Goal: Information Seeking & Learning: Find specific fact

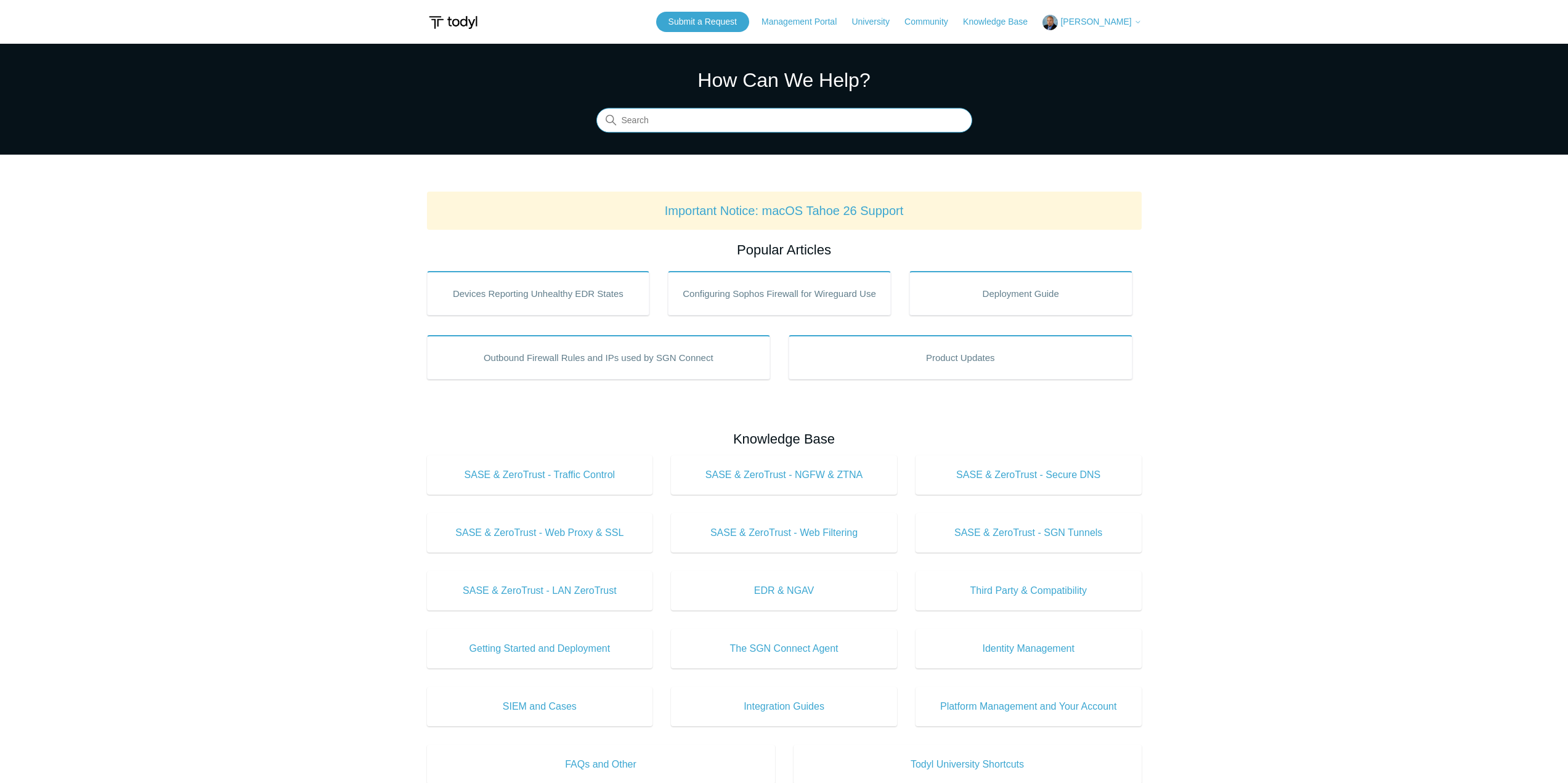
click at [686, 125] on input "Search" at bounding box center [784, 121] width 376 height 25
click at [728, 125] on input "meraki sgn tunnel" at bounding box center [784, 121] width 376 height 25
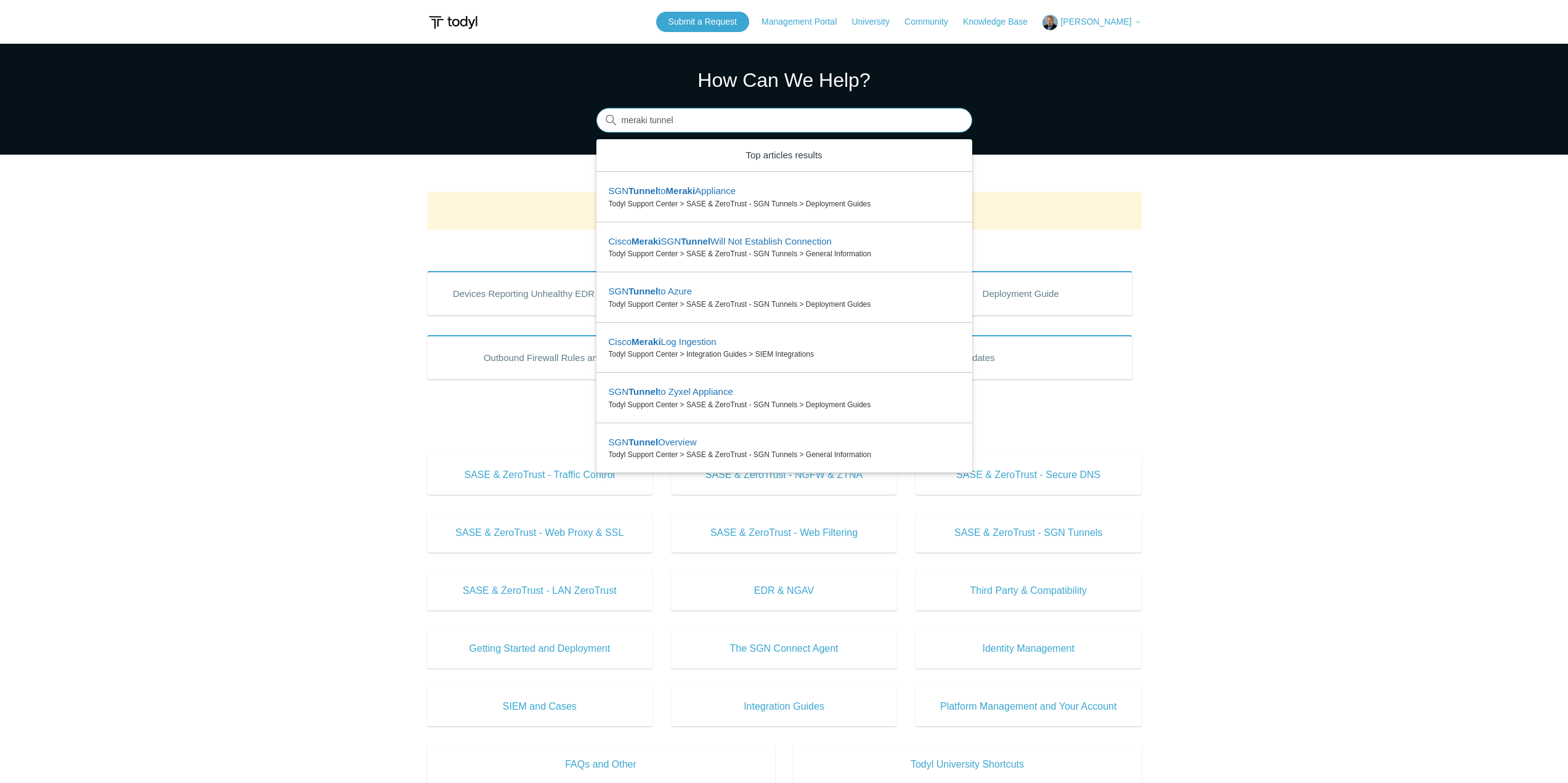
type input "meraki tunnel"
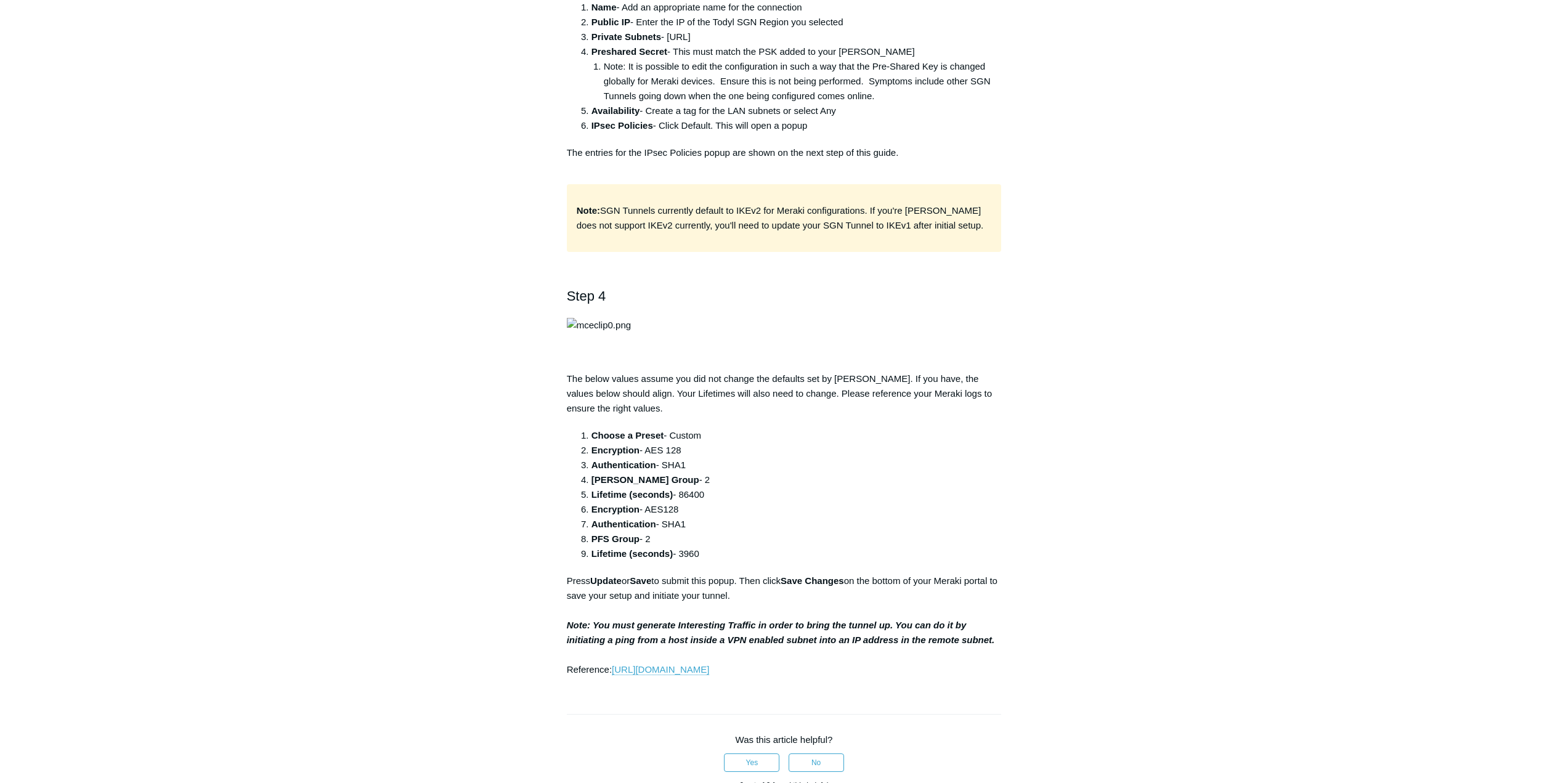
scroll to position [862, 0]
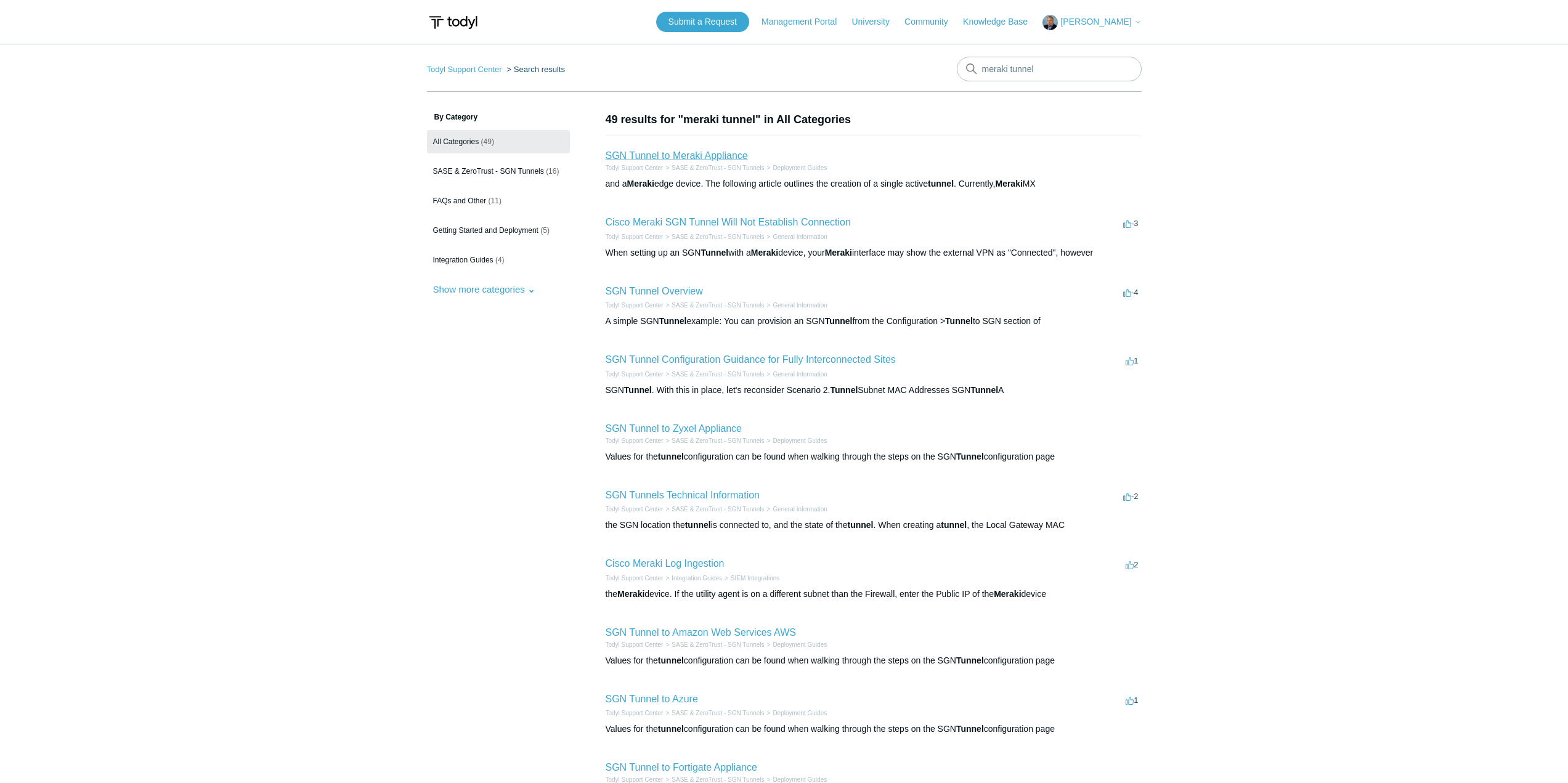
click at [671, 155] on link "SGN Tunnel to Meraki Appliance" at bounding box center [676, 155] width 142 height 11
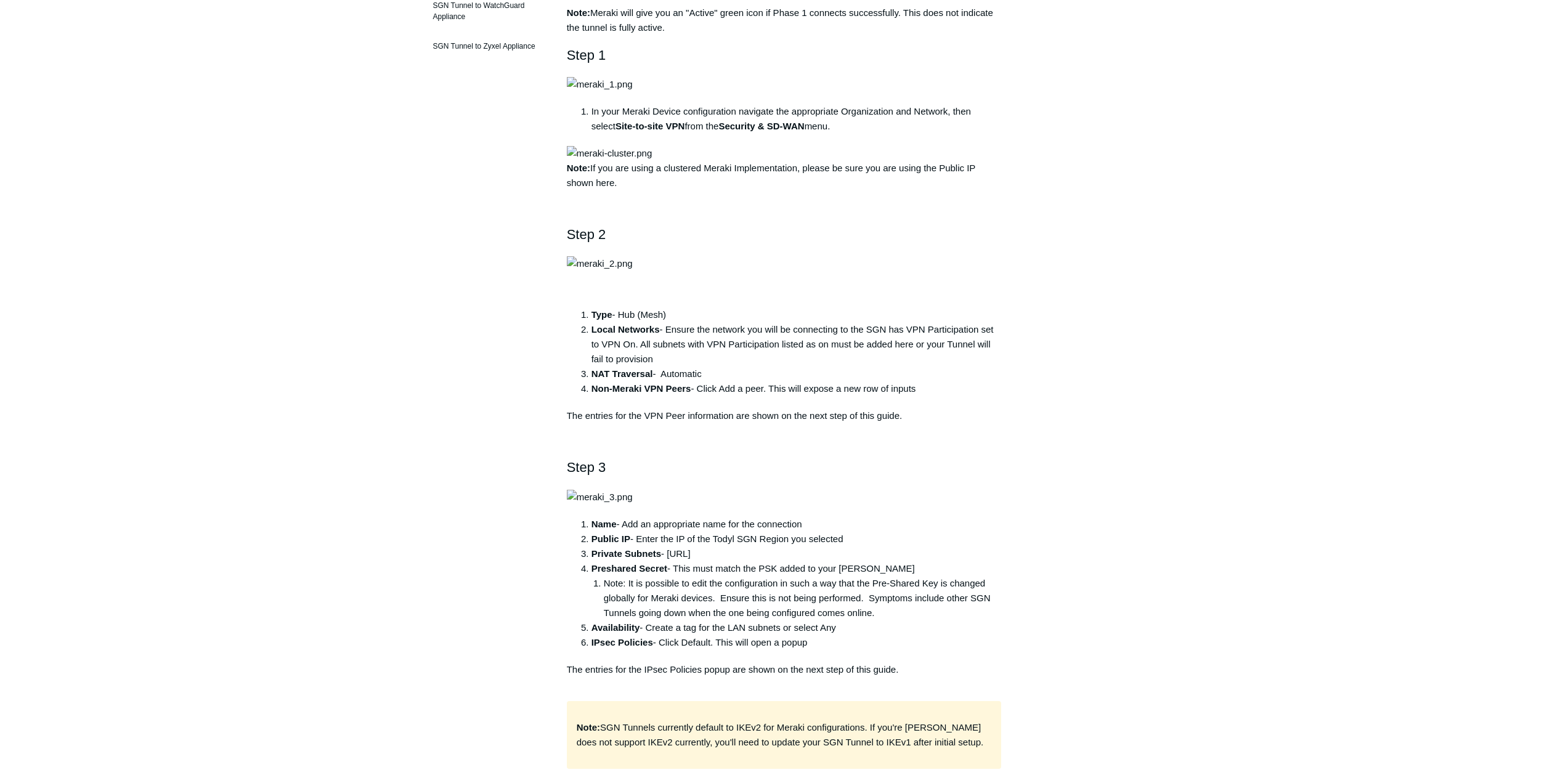
scroll to position [370, 0]
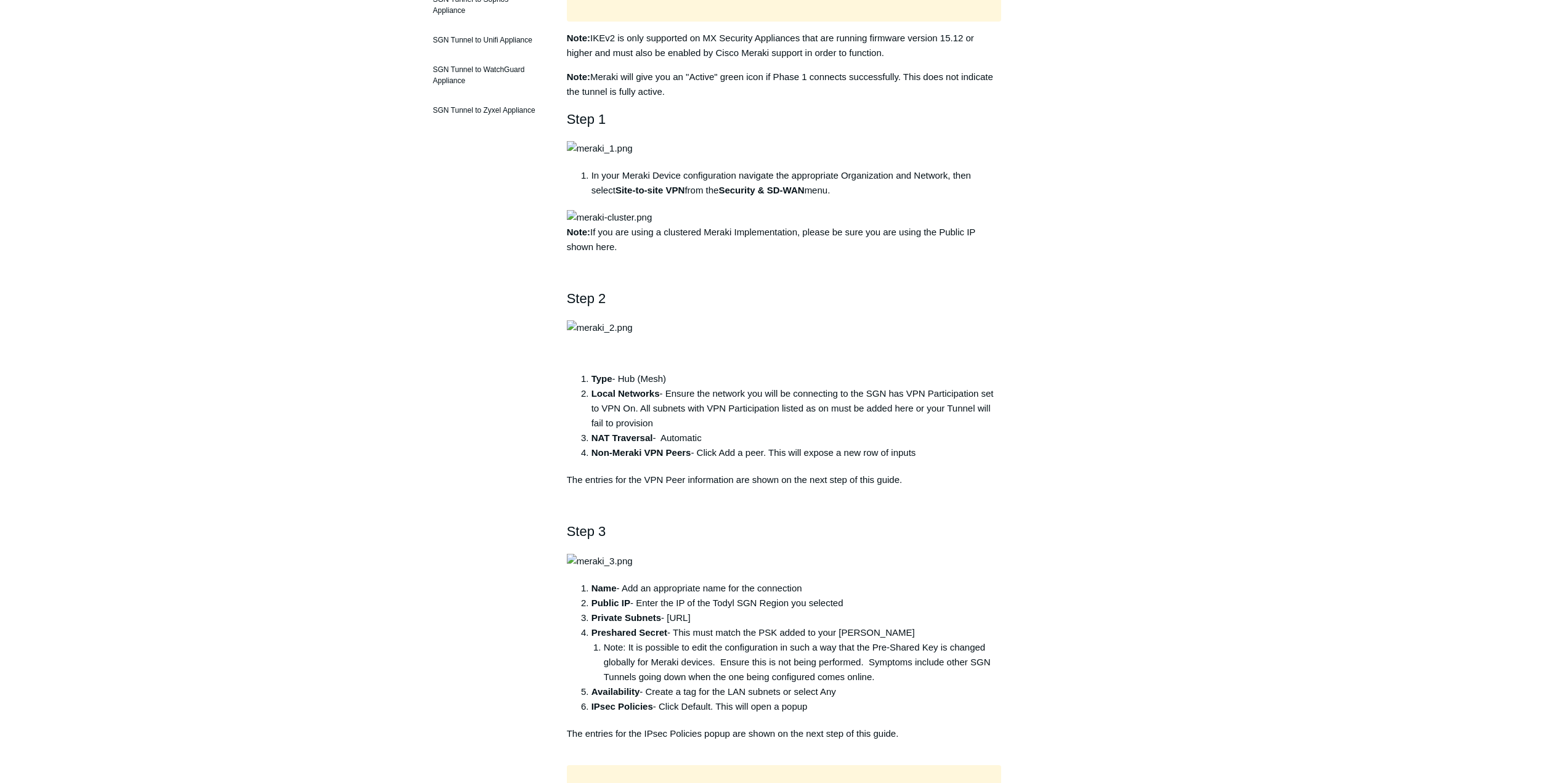
click at [619, 156] on img at bounding box center [600, 148] width 66 height 15
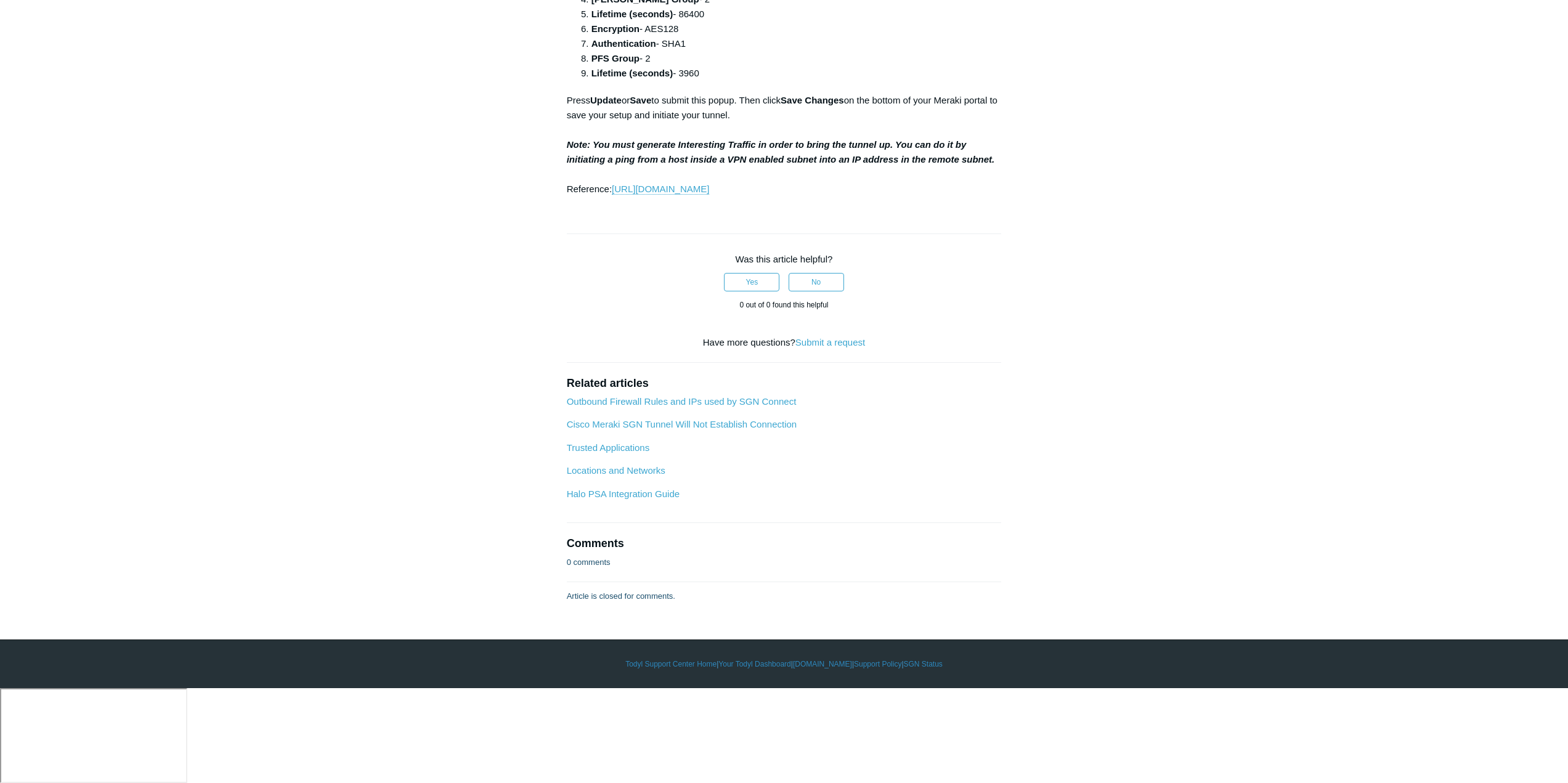
scroll to position [2218, 0]
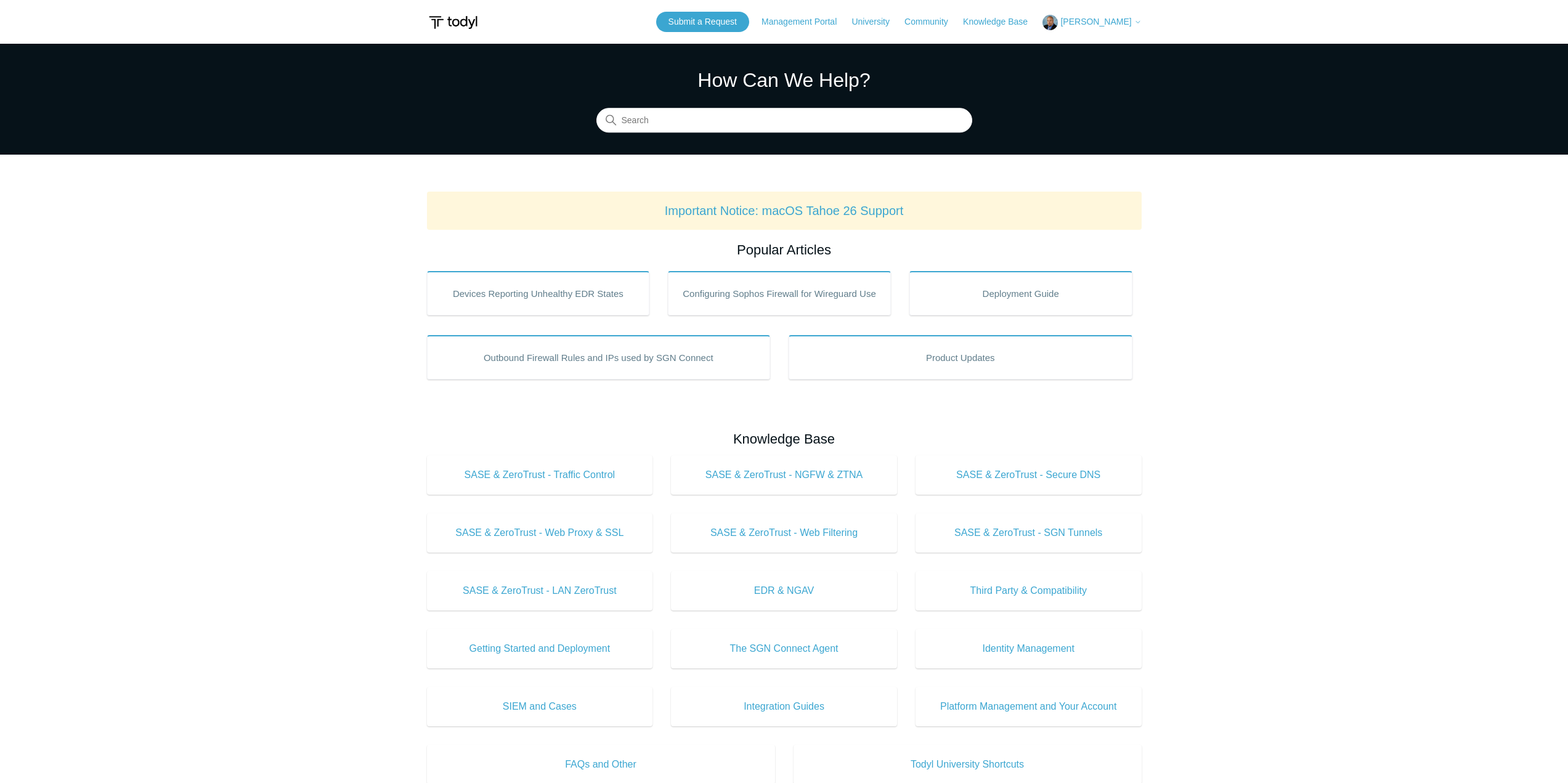
click at [657, 103] on div "How Can We Help? Search" at bounding box center [784, 99] width 376 height 67
click at [661, 133] on input "Search" at bounding box center [784, 121] width 376 height 25
type input "pops"
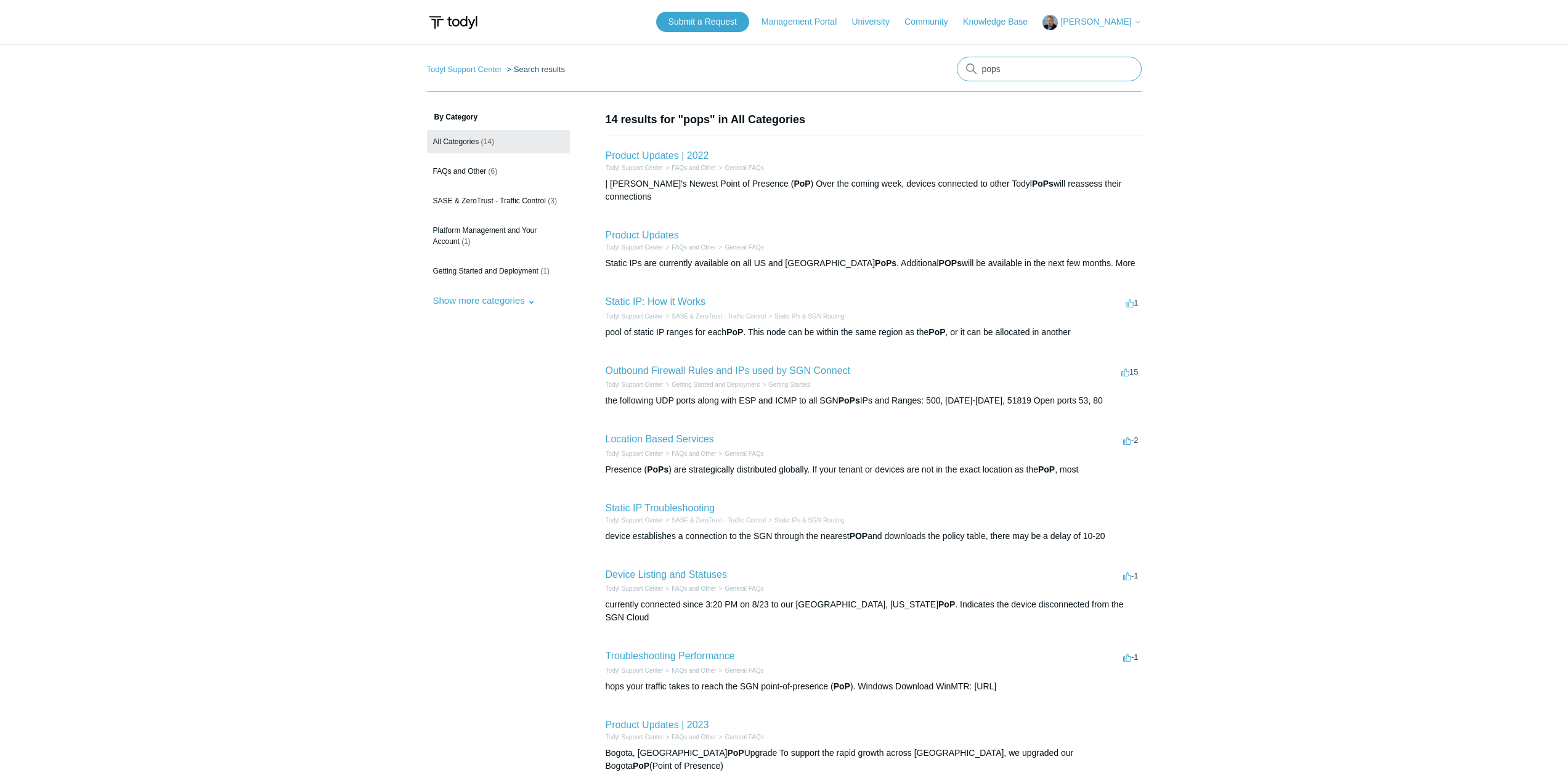
click at [1094, 74] on input "pops" at bounding box center [1049, 69] width 185 height 25
type input "sgn address"
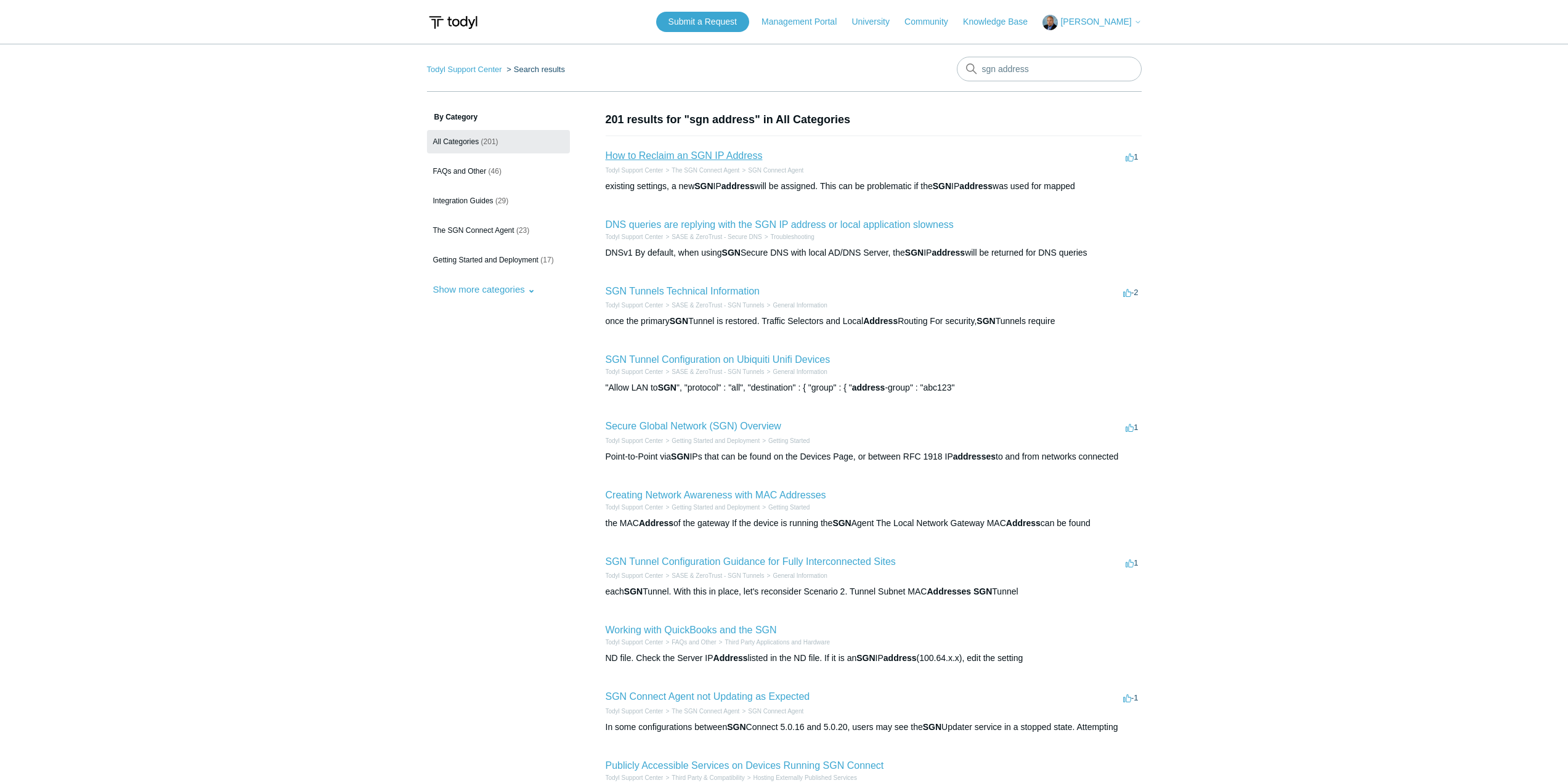
click at [694, 155] on link "How to Reclaim an SGN IP Address" at bounding box center [684, 155] width 157 height 11
click at [1042, 69] on input "sgn address" at bounding box center [1049, 69] width 185 height 25
type input "sgn ips"
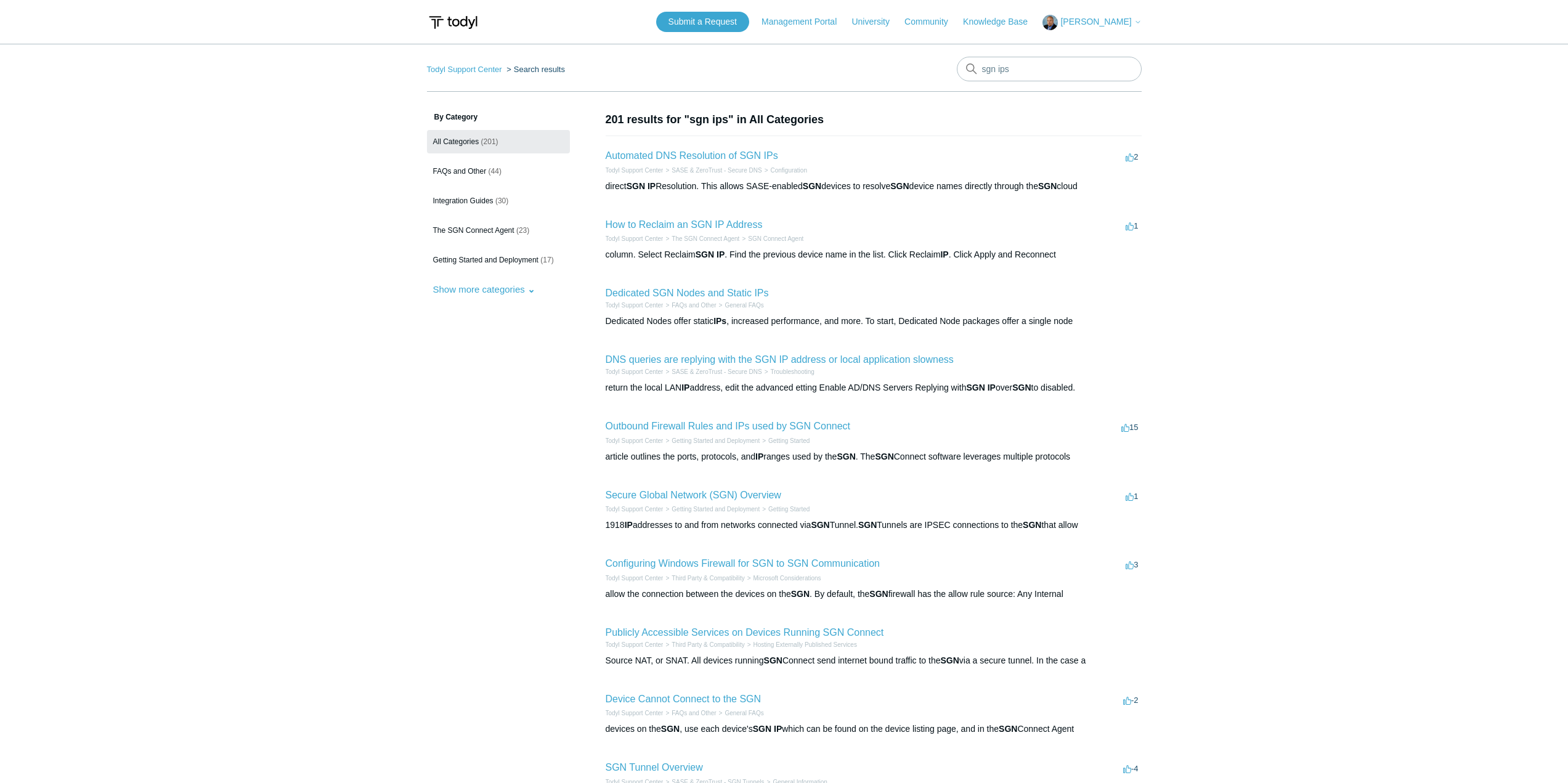
scroll to position [62, 0]
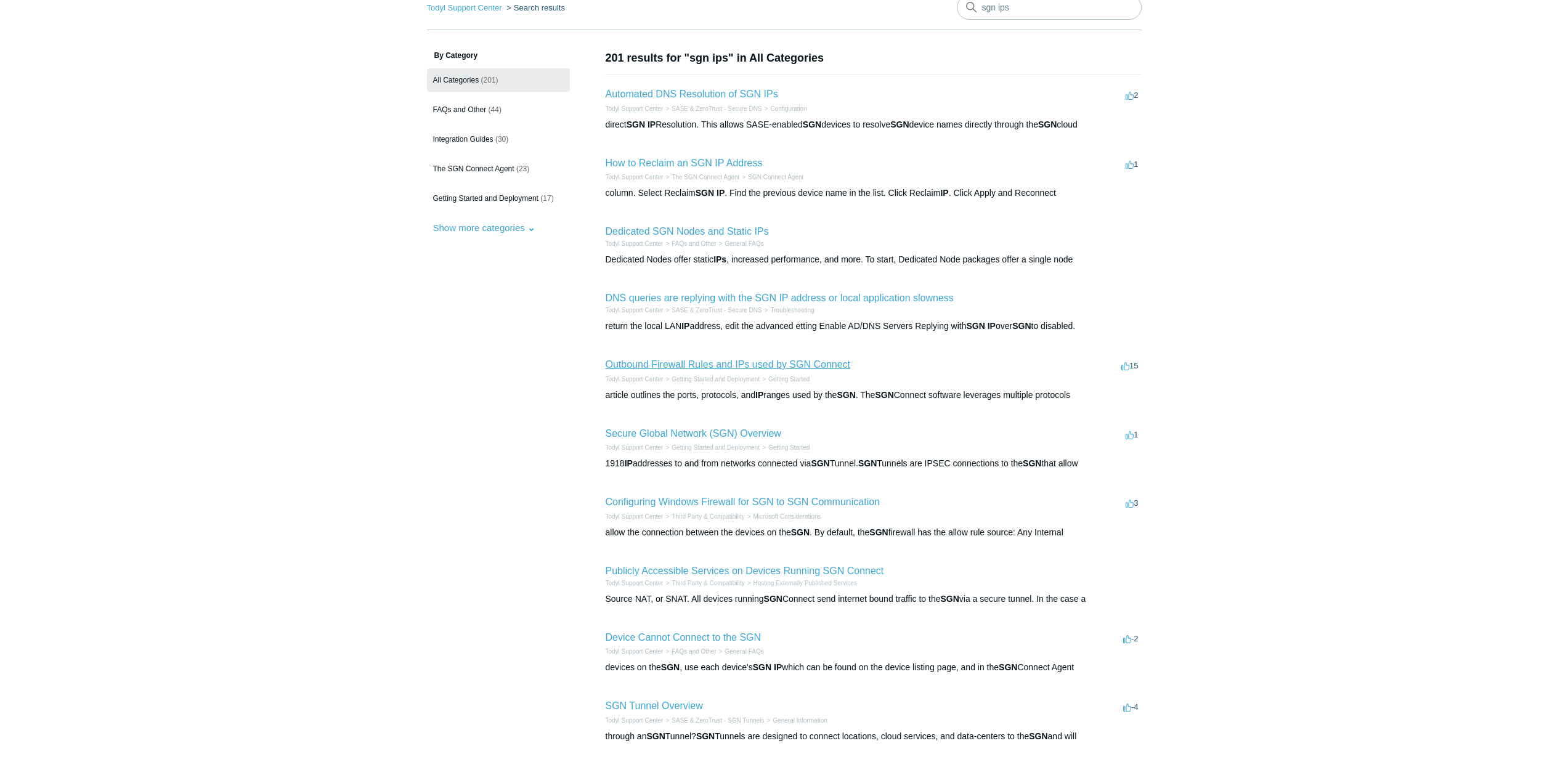
click at [774, 360] on link "Outbound Firewall Rules and IPs used by SGN Connect" at bounding box center [728, 364] width 245 height 11
